Goal: Navigation & Orientation: Find specific page/section

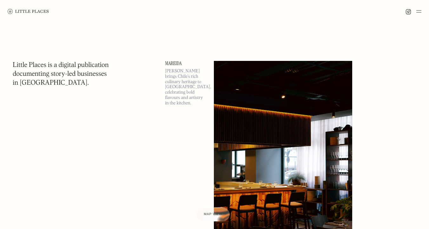
click at [420, 12] on img at bounding box center [418, 12] width 5 height 8
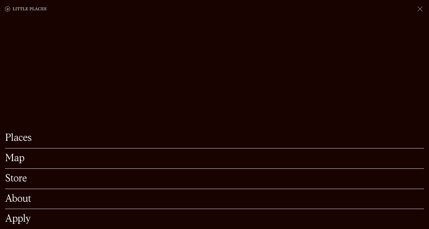
scroll to position [23, 0]
click at [22, 160] on link "Map" at bounding box center [214, 159] width 419 height 10
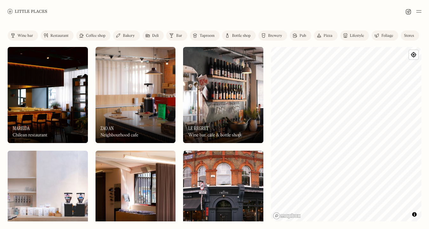
click at [153, 34] on div "Deli" at bounding box center [155, 36] width 7 height 4
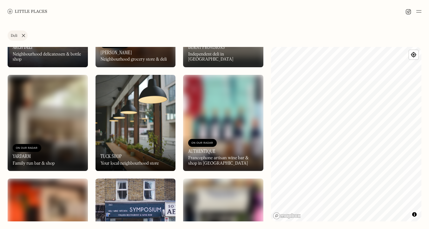
scroll to position [610, 0]
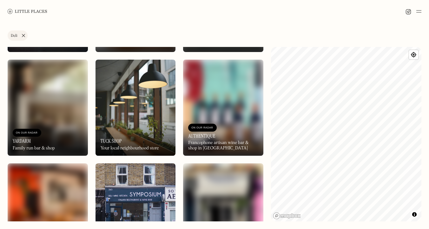
click at [170, 96] on img at bounding box center [136, 108] width 80 height 96
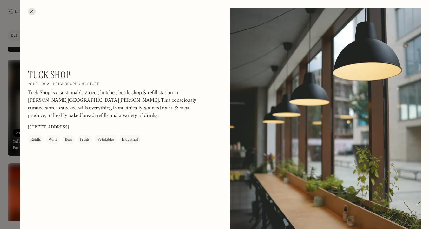
click at [64, 72] on h1 "Tuck Shop" at bounding box center [49, 75] width 43 height 12
copy div "Tuck Shop On Our Radar"
click at [12, 31] on div at bounding box center [214, 114] width 429 height 229
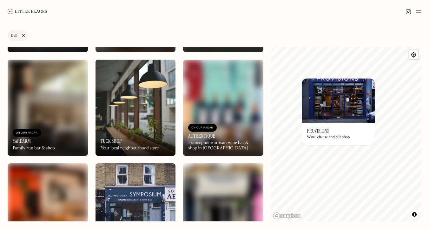
click at [340, 118] on img at bounding box center [338, 100] width 73 height 44
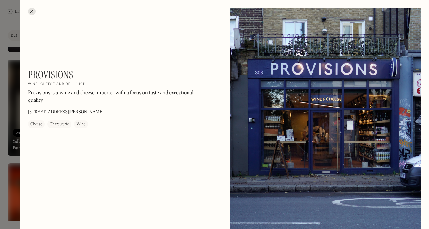
click at [66, 74] on h1 "Provisions" at bounding box center [50, 75] width 45 height 12
copy div "Provisions On Our Radar"
